Goal: Task Accomplishment & Management: Manage account settings

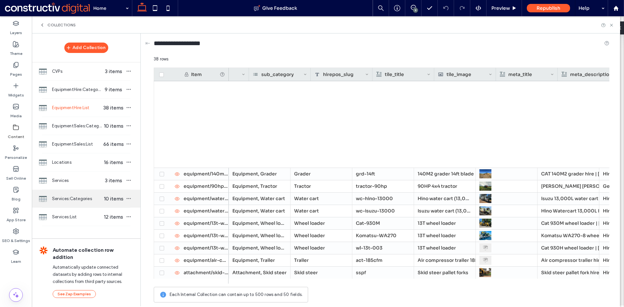
scroll to position [0, 42]
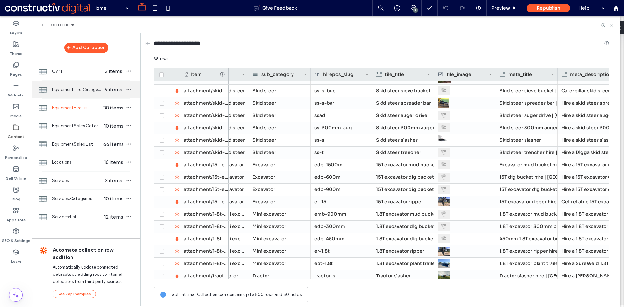
click at [82, 88] on span "EquipmentHire:Categories" at bounding box center [77, 89] width 50 height 7
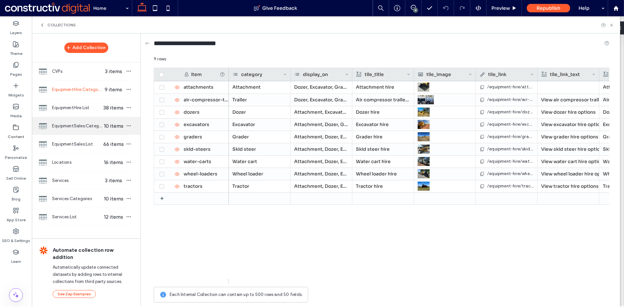
click at [78, 125] on span "EquipmentSales:Categories" at bounding box center [77, 126] width 50 height 7
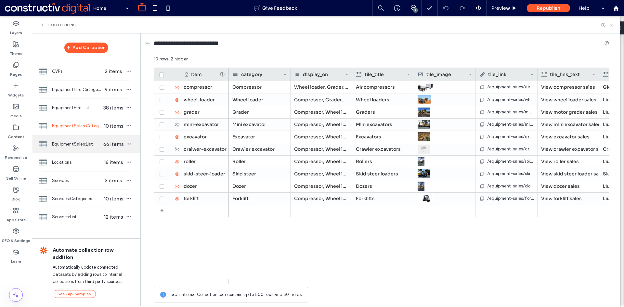
click at [76, 146] on span "EquipmentSales:List" at bounding box center [77, 144] width 50 height 7
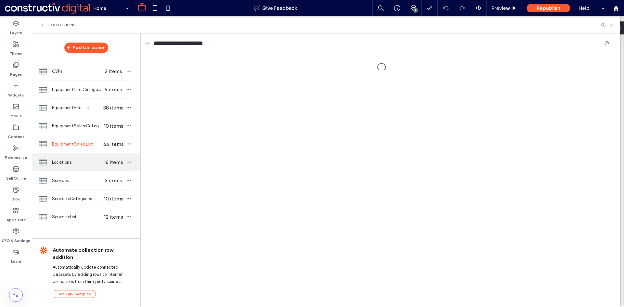
click at [66, 164] on span "Locations" at bounding box center [77, 162] width 50 height 7
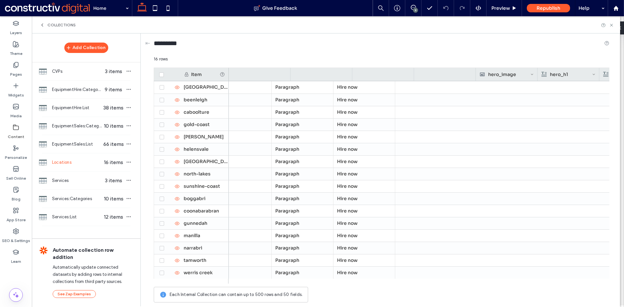
scroll to position [0, 0]
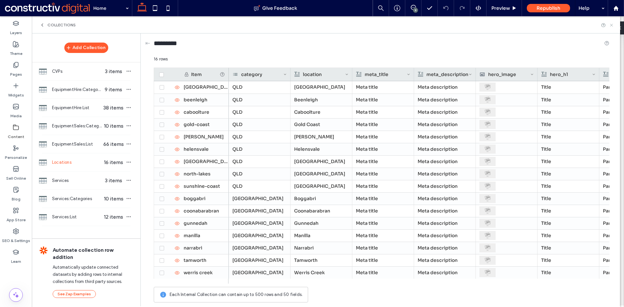
click at [610, 24] on use at bounding box center [611, 25] width 3 height 3
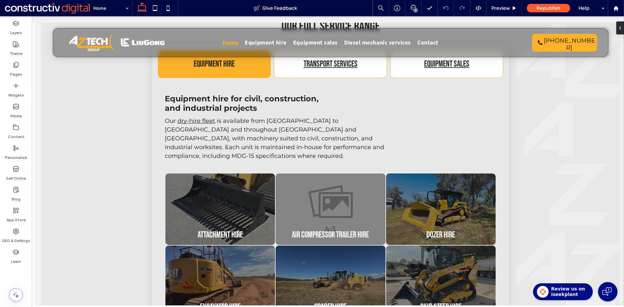
click at [415, 8] on div "9" at bounding box center [415, 10] width 5 height 5
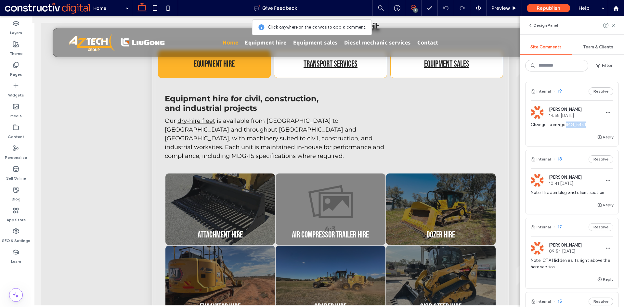
drag, startPoint x: 566, startPoint y: 124, endPoint x: 588, endPoint y: 124, distance: 22.1
click at [588, 124] on span "Change to image IMG_5441" at bounding box center [572, 125] width 83 height 7
click at [570, 123] on div at bounding box center [312, 153] width 624 height 307
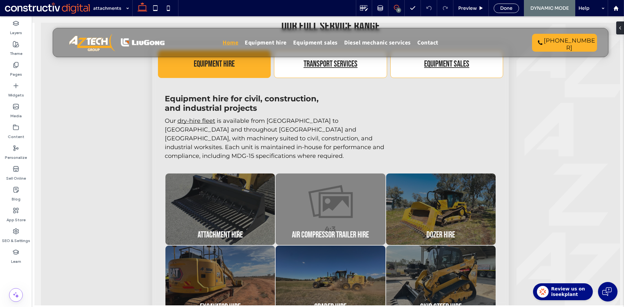
click at [396, 7] on icon at bounding box center [396, 7] width 5 height 5
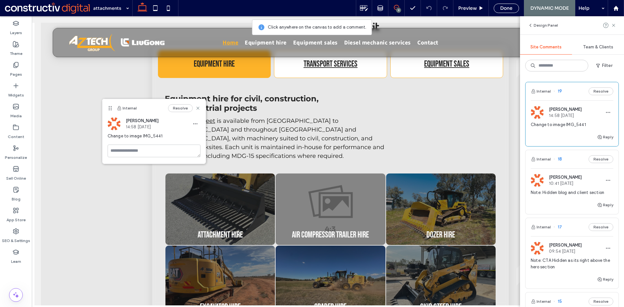
click at [396, 9] on div "9" at bounding box center [398, 10] width 5 height 5
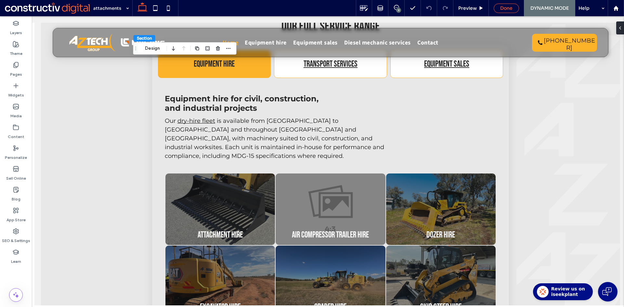
click at [505, 9] on span "Done" at bounding box center [506, 8] width 12 height 6
click at [501, 8] on span "Preview" at bounding box center [500, 8] width 19 height 6
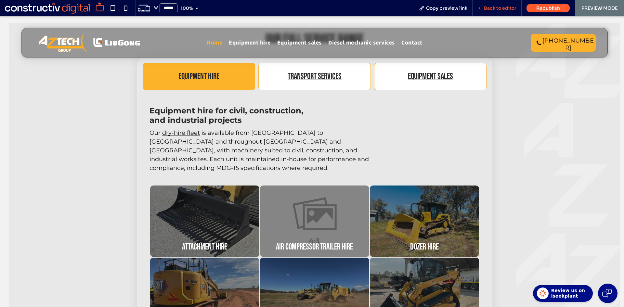
click at [500, 7] on span "Back to editor" at bounding box center [500, 8] width 33 height 6
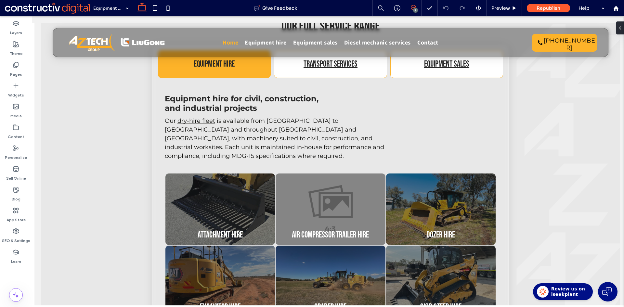
click at [413, 7] on icon at bounding box center [413, 7] width 5 height 5
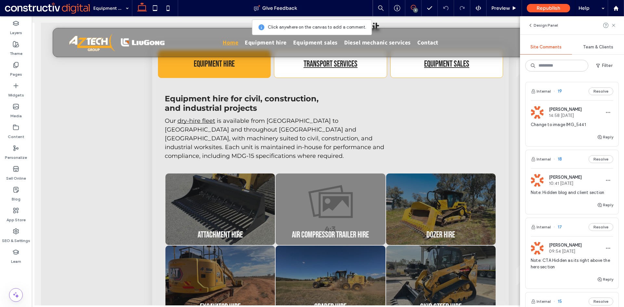
click at [574, 123] on span "Change to image IMG_5441" at bounding box center [572, 125] width 83 height 7
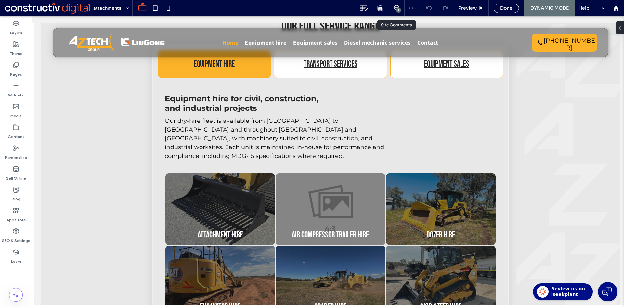
click at [398, 9] on div "9" at bounding box center [398, 10] width 5 height 5
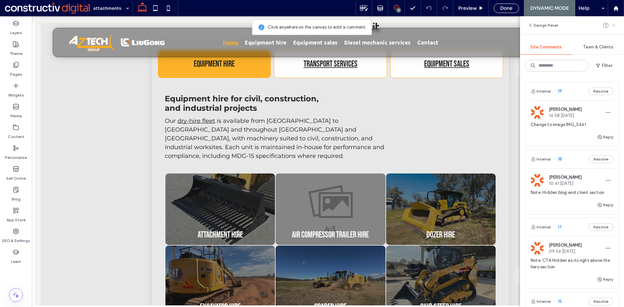
click at [613, 25] on use at bounding box center [613, 25] width 3 height 3
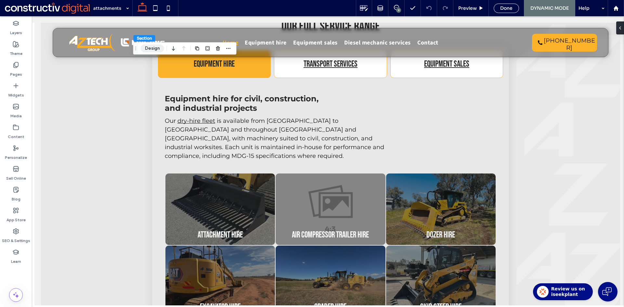
click at [150, 48] on button "Design" at bounding box center [152, 49] width 23 height 8
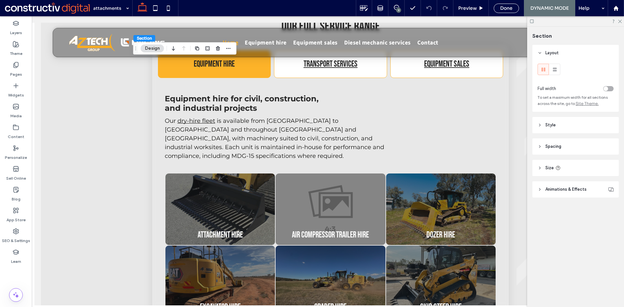
click at [552, 125] on span "Style" at bounding box center [550, 125] width 10 height 7
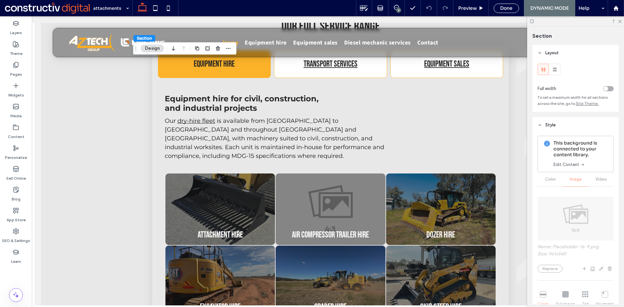
click at [553, 124] on span "Style" at bounding box center [550, 125] width 10 height 7
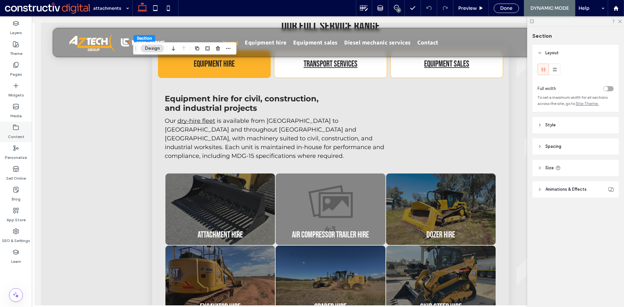
click at [17, 129] on icon at bounding box center [16, 127] width 7 height 7
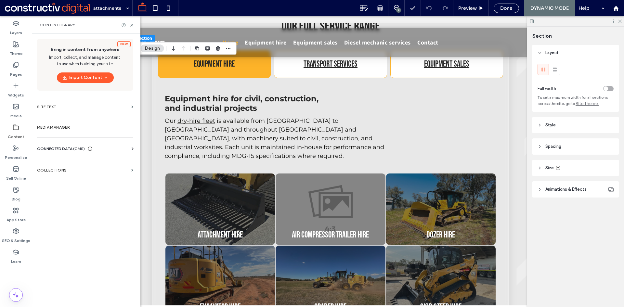
click at [66, 148] on span "CONNECTED DATA (CMS)" at bounding box center [61, 149] width 48 height 7
click at [131, 25] on icon at bounding box center [131, 25] width 5 height 5
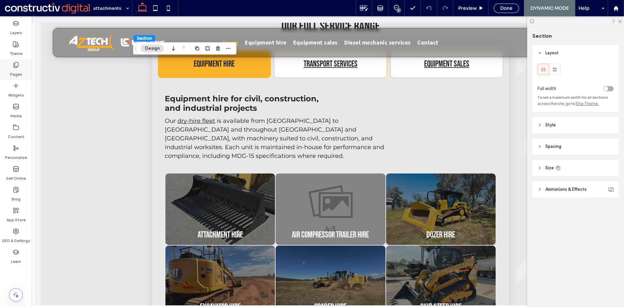
click at [19, 68] on div "Pages" at bounding box center [16, 69] width 32 height 21
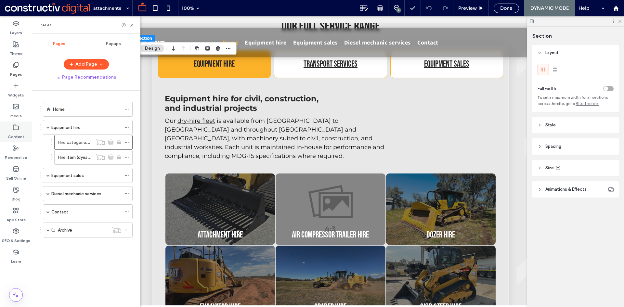
click at [16, 129] on icon at bounding box center [16, 127] width 7 height 7
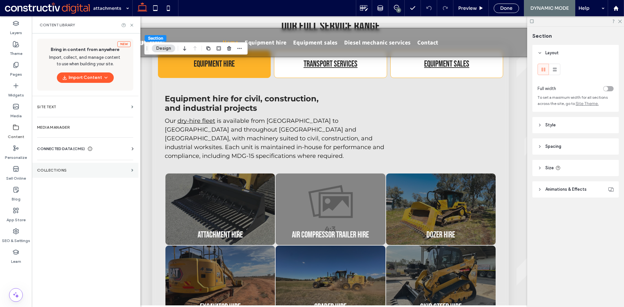
click at [48, 170] on label "Collections" at bounding box center [83, 170] width 92 height 5
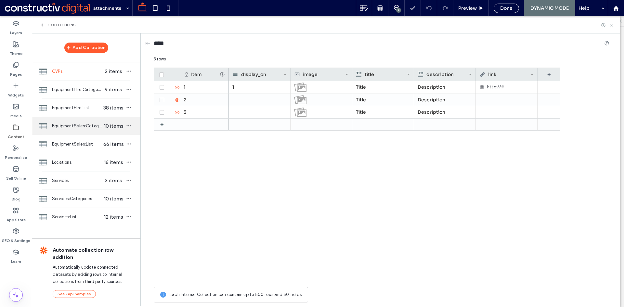
click at [85, 125] on span "EquipmentSales:Categories" at bounding box center [77, 126] width 50 height 7
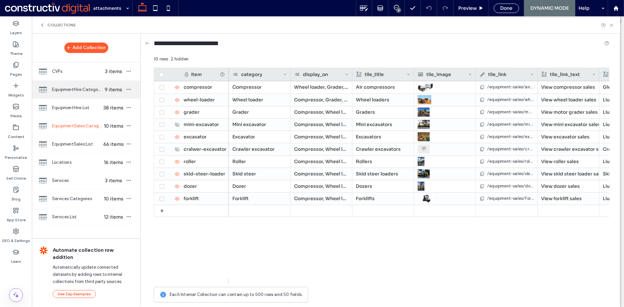
click at [85, 90] on span "EquipmentHire:Categories" at bounding box center [77, 89] width 50 height 7
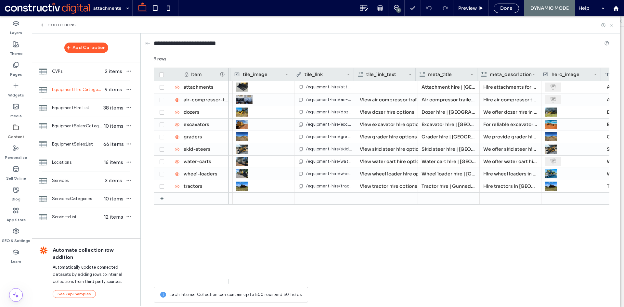
scroll to position [0, 184]
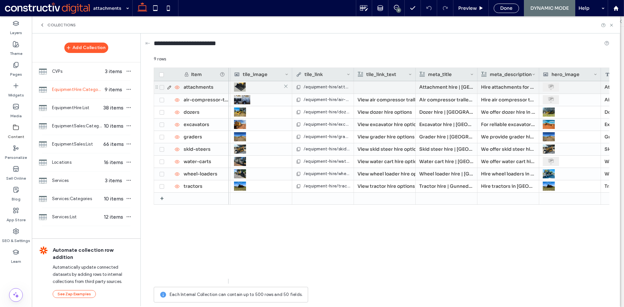
click at [550, 87] on img at bounding box center [551, 87] width 16 height 9
click at [550, 88] on img at bounding box center [551, 87] width 16 height 9
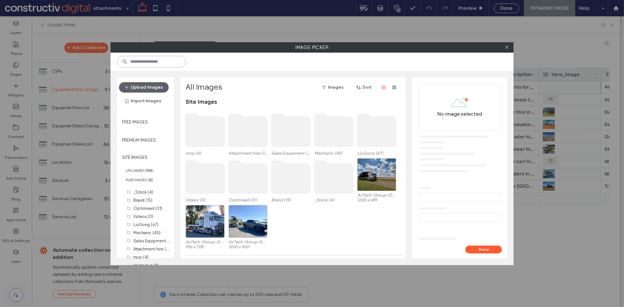
click at [149, 62] on input at bounding box center [151, 62] width 69 height 12
paste input "**********"
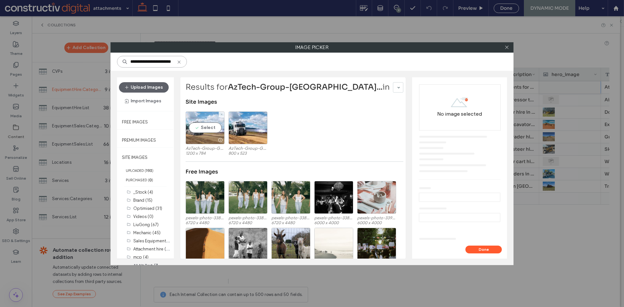
type input "**********"
drag, startPoint x: 203, startPoint y: 132, endPoint x: 211, endPoint y: 134, distance: 8.4
click at [203, 131] on div "Select" at bounding box center [205, 127] width 39 height 33
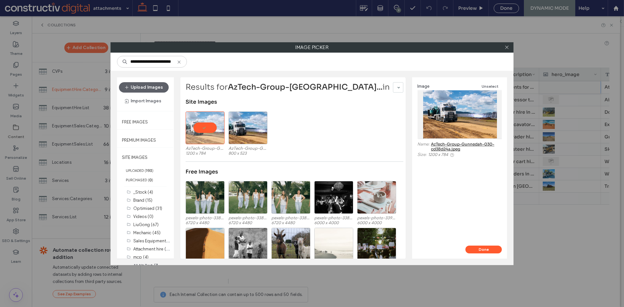
click at [475, 249] on button "Done" at bounding box center [483, 250] width 36 height 8
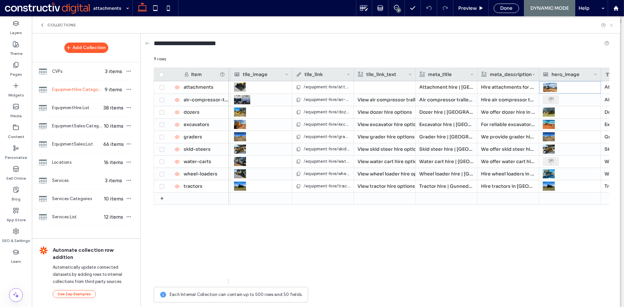
click at [610, 25] on icon at bounding box center [611, 25] width 5 height 5
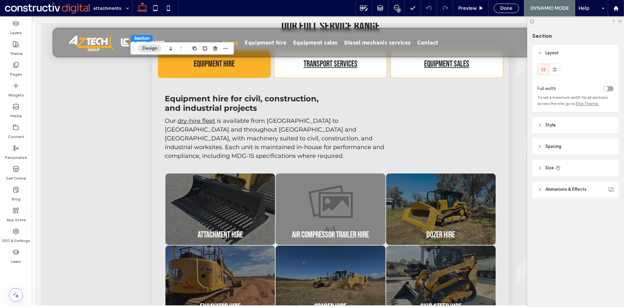
click at [17, 274] on div at bounding box center [16, 270] width 32 height 7
click at [469, 10] on span "Preview" at bounding box center [467, 8] width 19 height 6
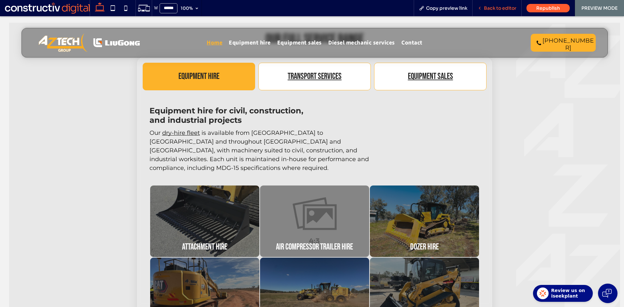
click at [510, 8] on span "Back to editor" at bounding box center [500, 8] width 33 height 6
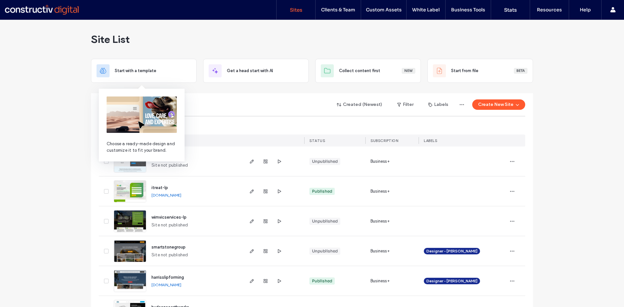
click at [138, 104] on img at bounding box center [142, 115] width 70 height 36
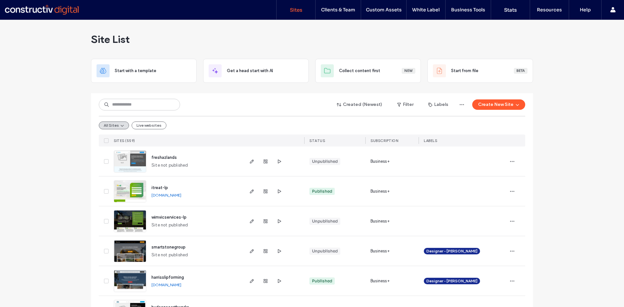
click at [225, 100] on div "Created (Newest) Filter Labels Create New Site" at bounding box center [312, 104] width 426 height 12
click at [135, 105] on input at bounding box center [139, 105] width 81 height 12
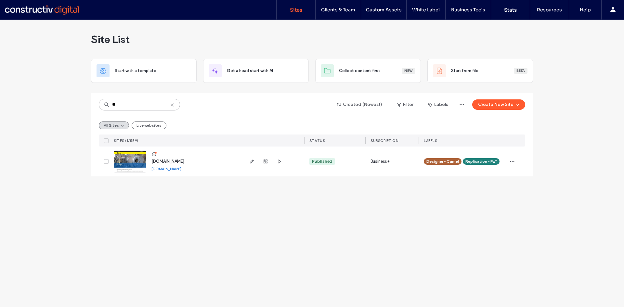
type input "**"
click at [133, 160] on img at bounding box center [130, 173] width 32 height 44
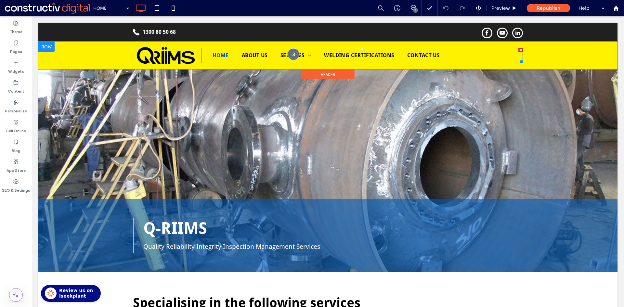
click at [291, 53] on div at bounding box center [293, 54] width 12 height 12
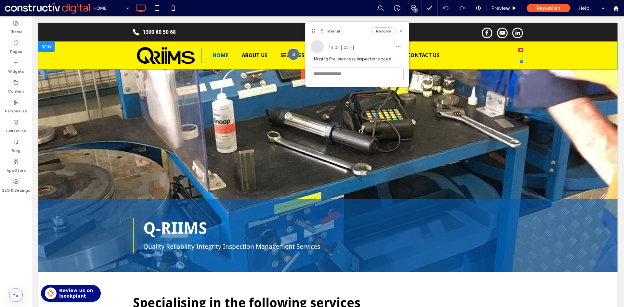
click at [290, 54] on div at bounding box center [293, 54] width 12 height 12
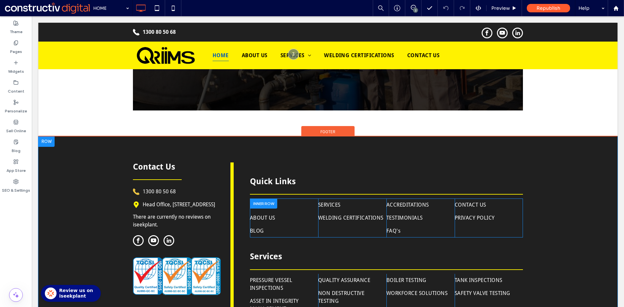
scroll to position [1698, 0]
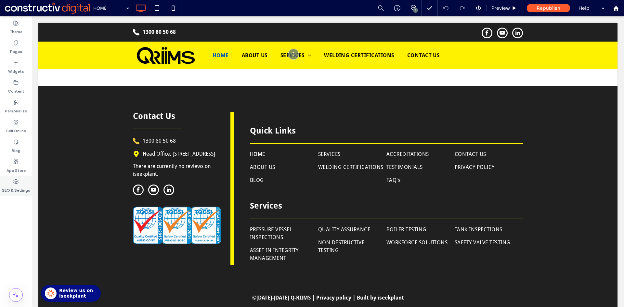
drag, startPoint x: 16, startPoint y: 184, endPoint x: 22, endPoint y: 181, distance: 6.4
click at [16, 184] on use at bounding box center [16, 181] width 5 height 5
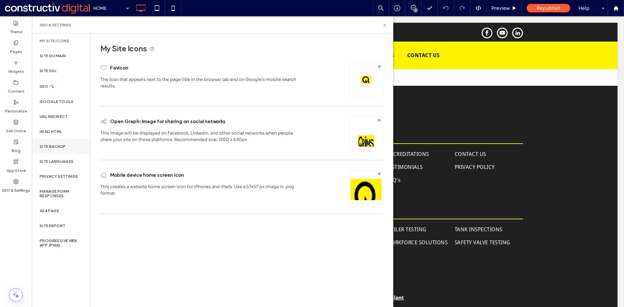
click at [52, 148] on label "Site Backup" at bounding box center [53, 146] width 26 height 5
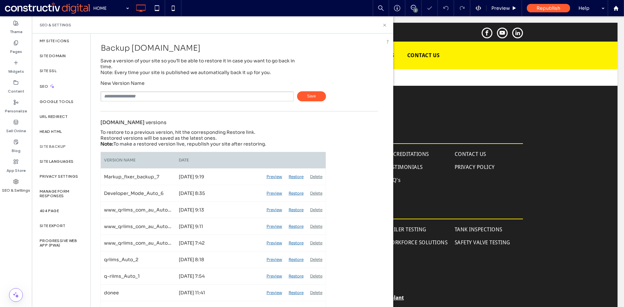
click at [179, 98] on input "text" at bounding box center [196, 96] width 193 height 10
drag, startPoint x: 134, startPoint y: 95, endPoint x: 122, endPoint y: 96, distance: 11.7
click at [122, 96] on input "**********" at bounding box center [196, 96] width 193 height 10
type input "**********"
click at [310, 95] on span "Save" at bounding box center [311, 96] width 29 height 10
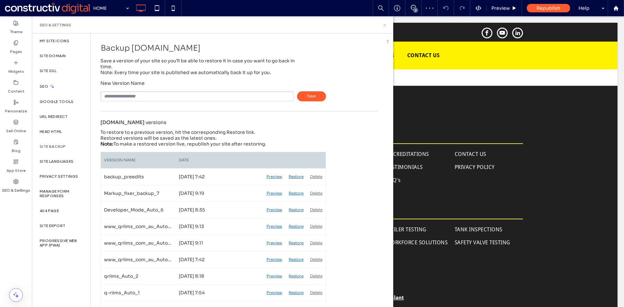
drag, startPoint x: 385, startPoint y: 24, endPoint x: 198, endPoint y: 110, distance: 205.9
click at [385, 24] on use at bounding box center [384, 25] width 3 height 3
